Goal: Task Accomplishment & Management: Manage account settings

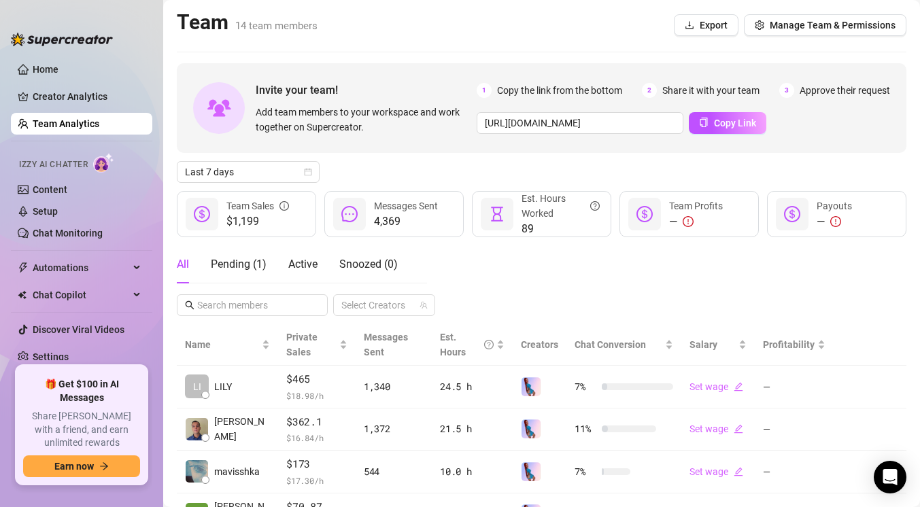
scroll to position [184, 0]
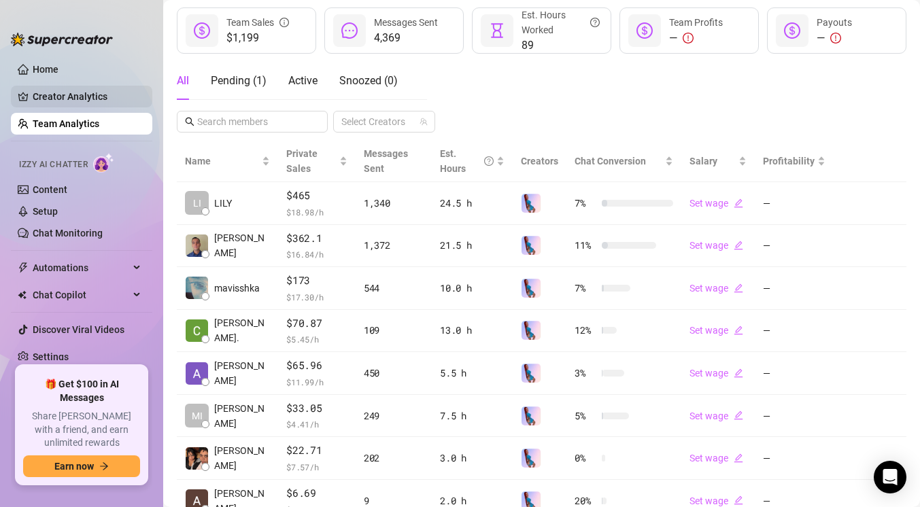
click at [68, 105] on link "Creator Analytics" at bounding box center [87, 97] width 109 height 22
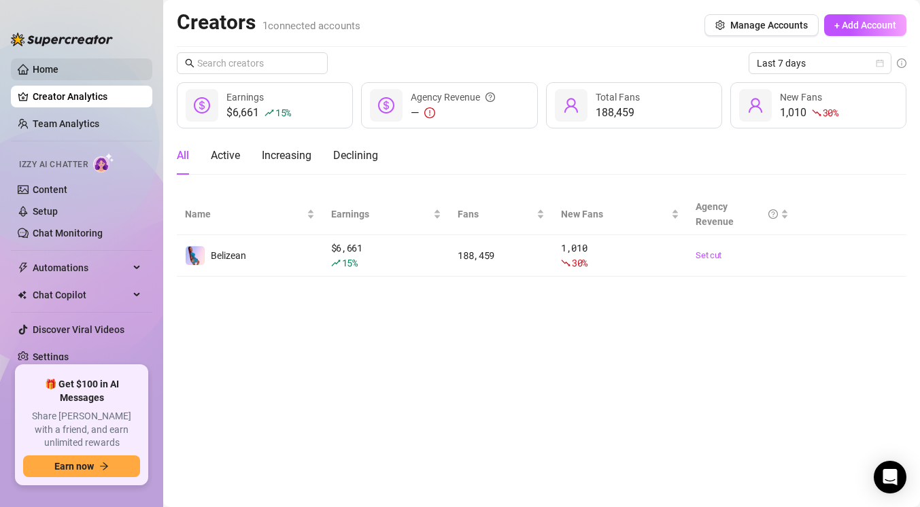
click at [58, 73] on link "Home" at bounding box center [46, 69] width 26 height 11
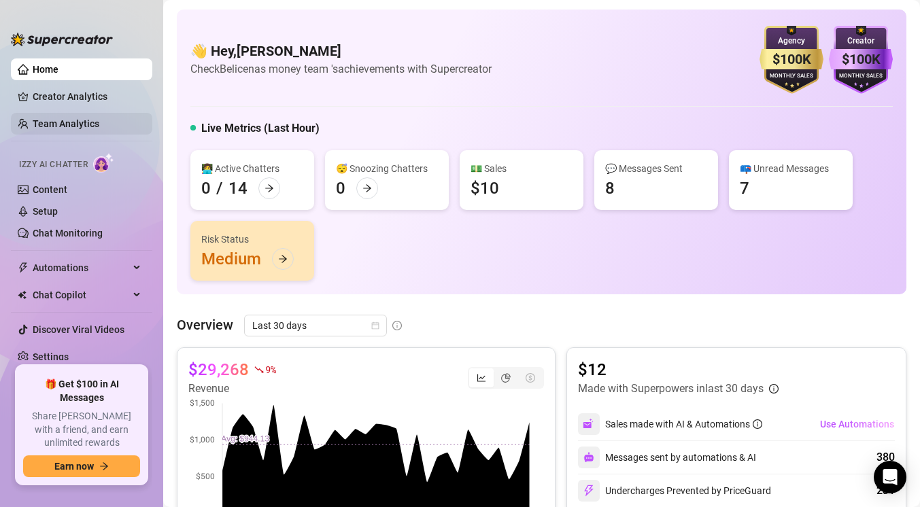
click at [92, 122] on link "Team Analytics" at bounding box center [66, 123] width 67 height 11
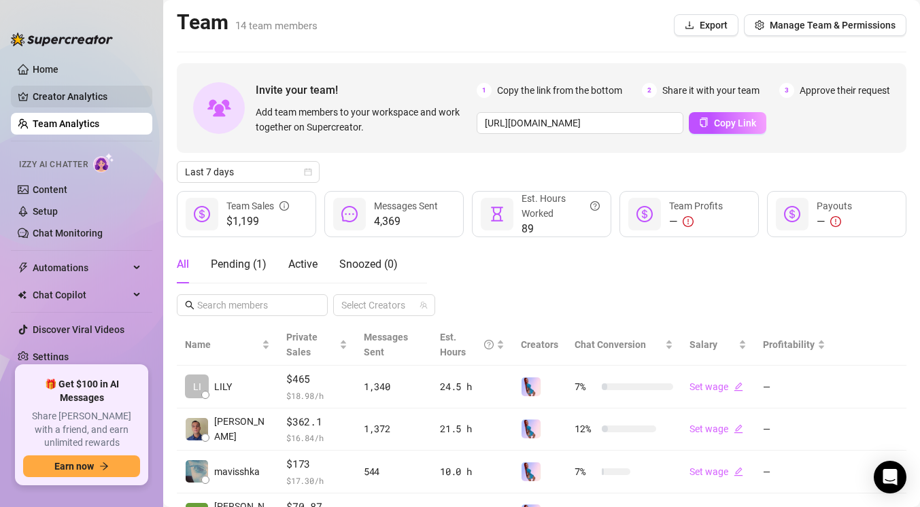
click at [101, 103] on link "Creator Analytics" at bounding box center [87, 97] width 109 height 22
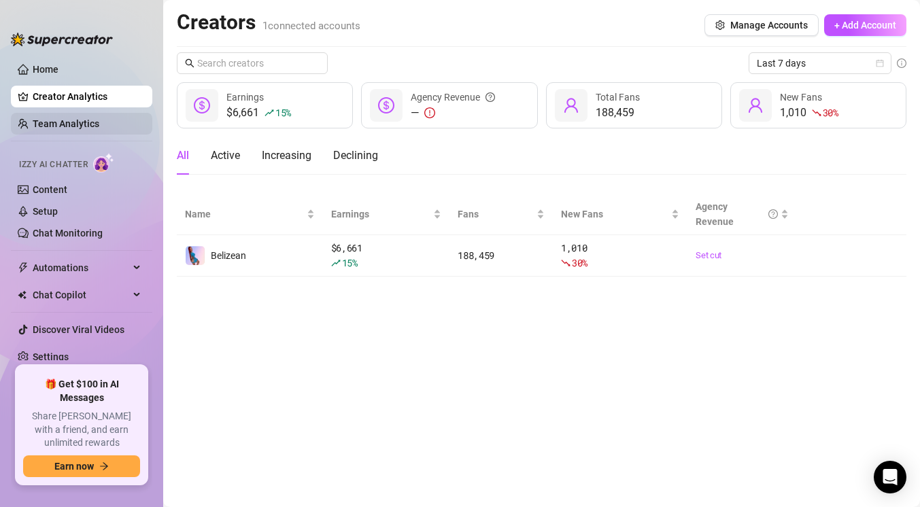
click at [67, 126] on link "Team Analytics" at bounding box center [66, 123] width 67 height 11
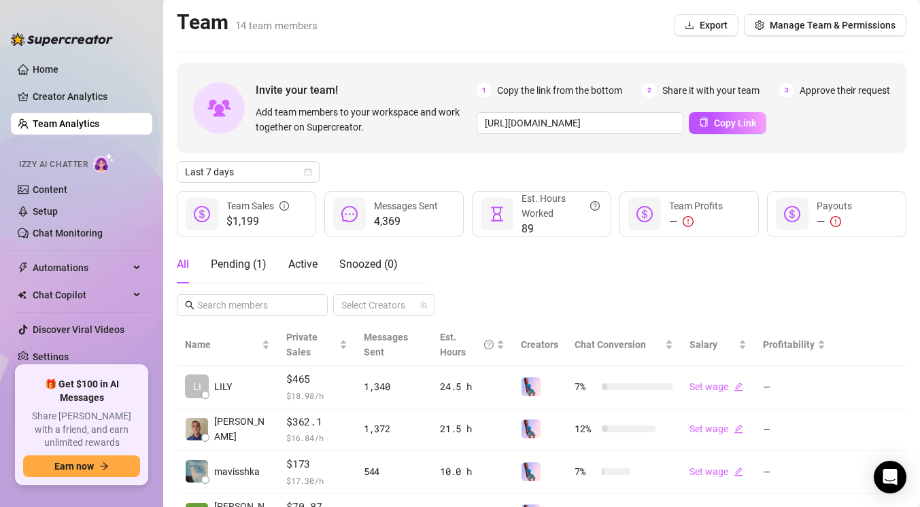
click at [228, 115] on img at bounding box center [219, 108] width 24 height 18
click at [872, 28] on span "Manage Team & Permissions" at bounding box center [833, 25] width 126 height 11
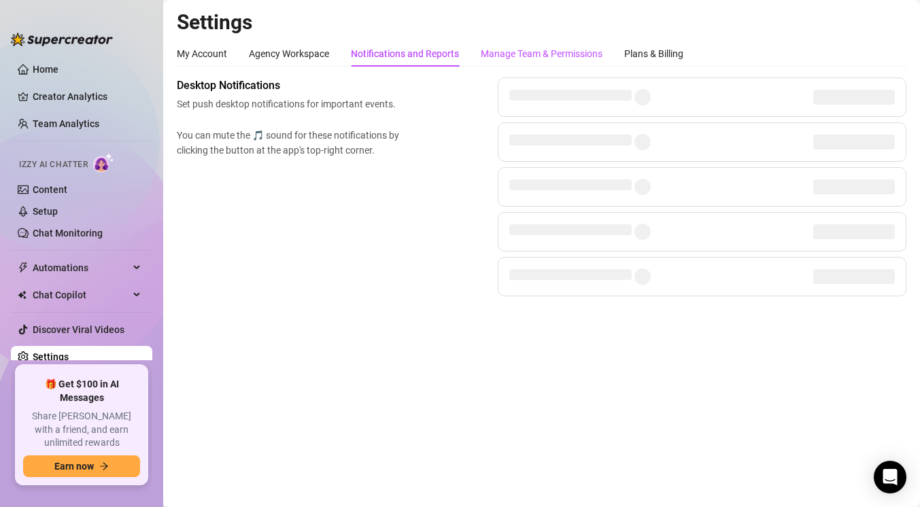
click at [547, 57] on div "Manage Team & Permissions" at bounding box center [542, 53] width 122 height 15
click at [547, 58] on div "Manage Team & Permissions" at bounding box center [542, 53] width 122 height 15
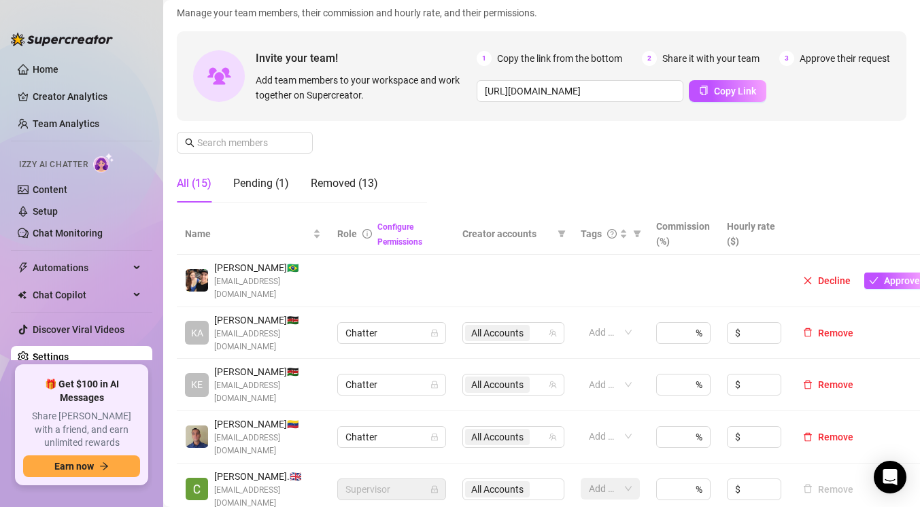
scroll to position [6, 0]
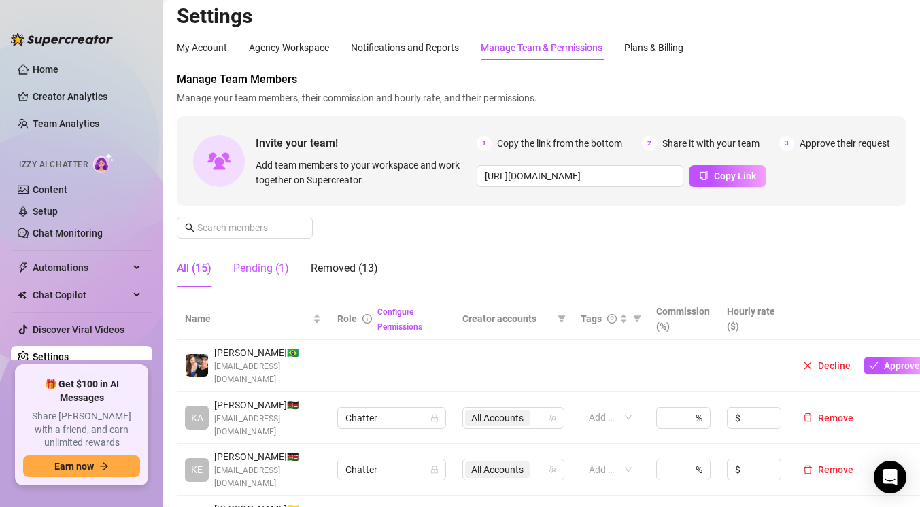
click at [245, 273] on div "Pending (1)" at bounding box center [261, 268] width 56 height 16
click at [243, 273] on div "Pending (1)" at bounding box center [261, 268] width 56 height 16
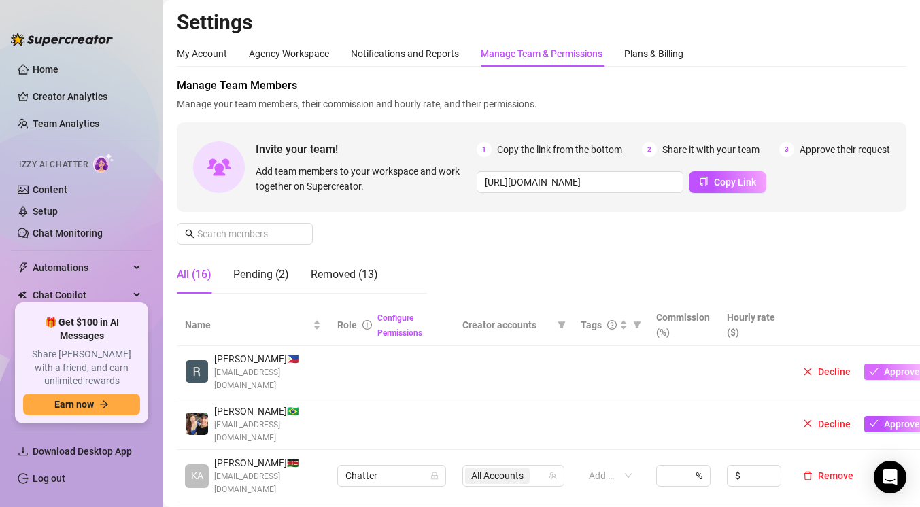
click at [884, 372] on span "Approve" at bounding box center [902, 372] width 36 height 11
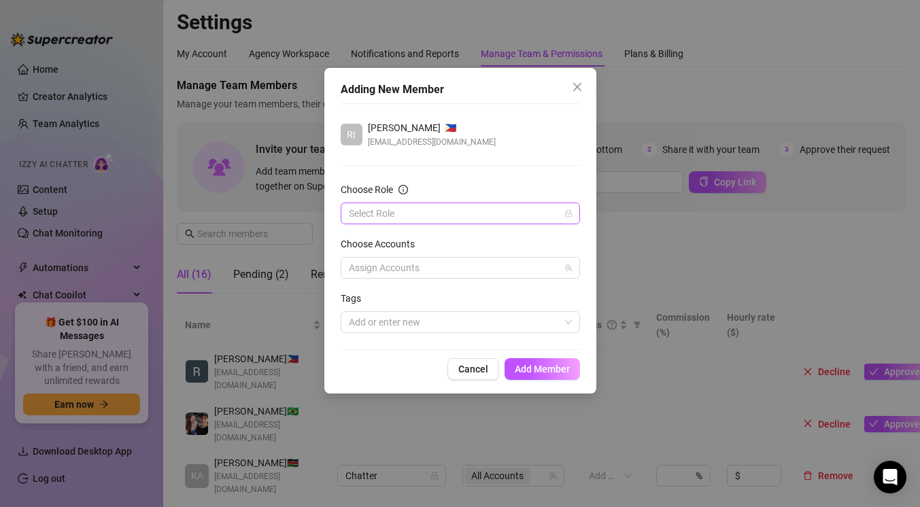
click at [465, 213] on input "Choose Role" at bounding box center [454, 213] width 211 height 20
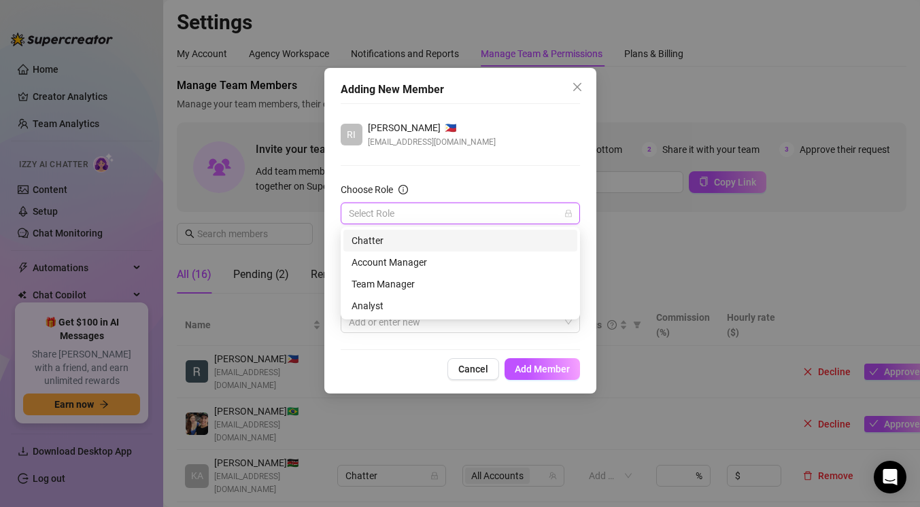
click at [428, 245] on div "Chatter" at bounding box center [461, 240] width 218 height 15
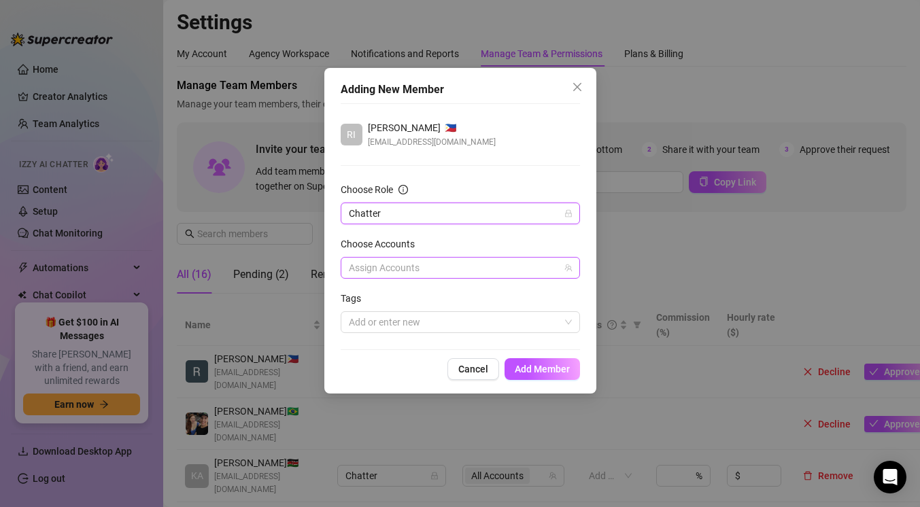
click at [425, 265] on div at bounding box center [453, 267] width 220 height 19
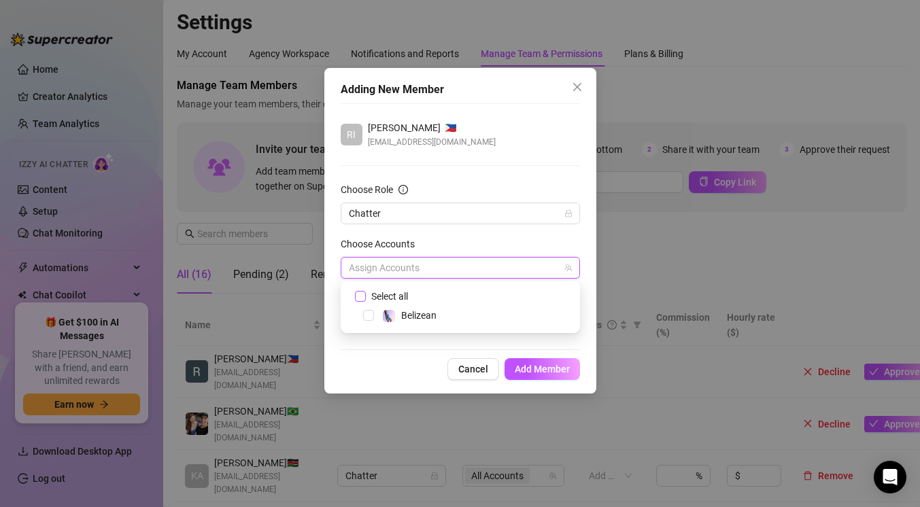
click at [406, 294] on span "Select all" at bounding box center [390, 296] width 48 height 15
click at [364, 294] on input "Select all" at bounding box center [360, 296] width 10 height 10
checkbox input "true"
click at [559, 376] on button "Add Member" at bounding box center [542, 369] width 75 height 22
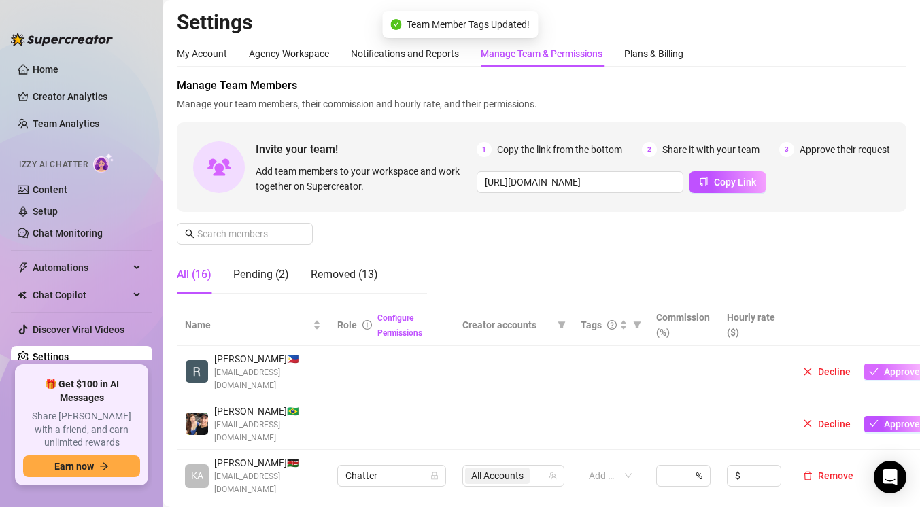
click at [874, 371] on icon "check" at bounding box center [874, 372] width 10 height 10
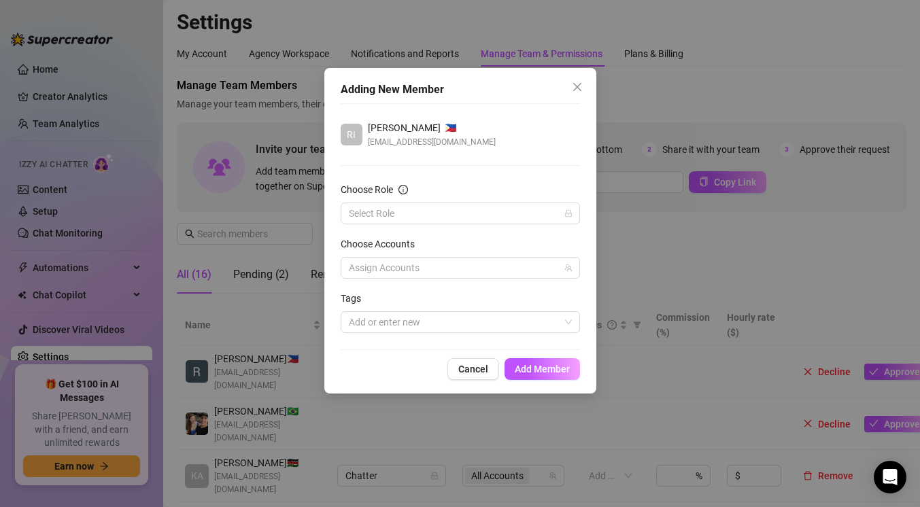
click at [650, 216] on div "Adding New Member RI [PERSON_NAME] 🇵🇭 [EMAIL_ADDRESS][DOMAIN_NAME] Choose Role …" at bounding box center [460, 253] width 920 height 507
